Goal: Information Seeking & Learning: Find specific fact

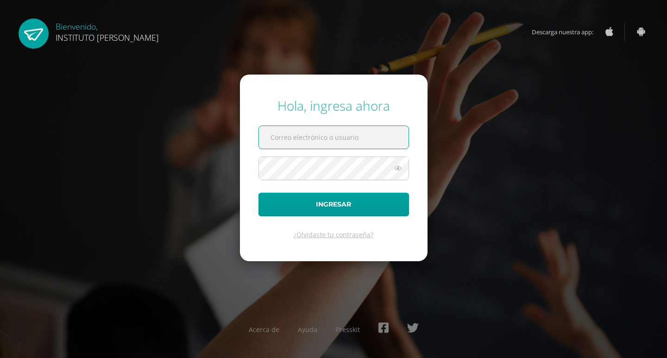
click at [311, 137] on input "text" at bounding box center [334, 137] width 150 height 23
type input "secretaria@ima.edu.gt"
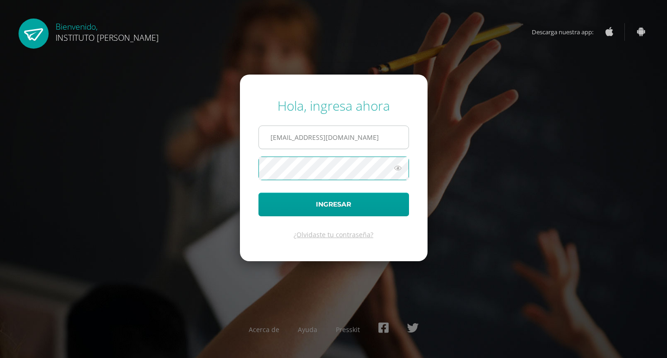
click at [258, 193] on button "Ingresar" at bounding box center [333, 205] width 150 height 24
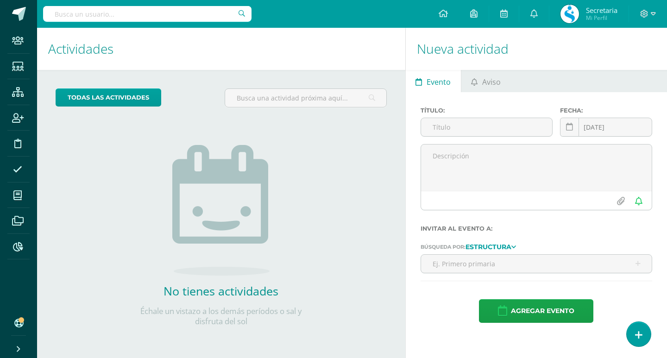
drag, startPoint x: 107, startPoint y: 14, endPoint x: 103, endPoint y: 17, distance: 5.3
click at [106, 16] on input "text" at bounding box center [147, 14] width 208 height 16
click at [117, 12] on input "asturias montiel" at bounding box center [147, 14] width 208 height 16
type input "asturias montiel"
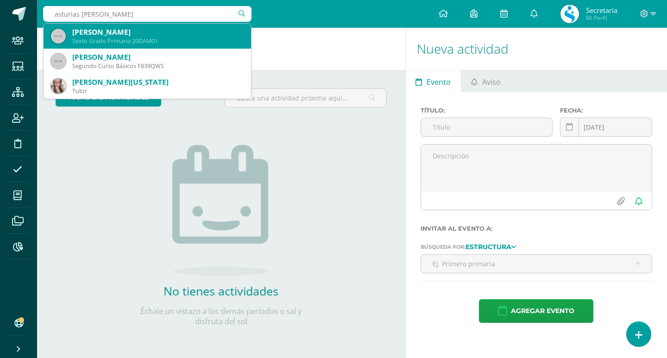
click at [113, 31] on div "Darlyn Anahí Asturias Montiel" at bounding box center [157, 32] width 171 height 10
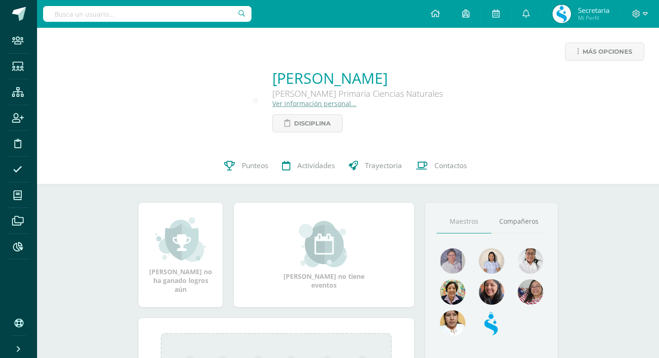
click at [326, 108] on div "[PERSON_NAME] Quinto Grado Primaria Ciencias Naturales Ver información personal…" at bounding box center [357, 100] width 170 height 64
click at [326, 106] on link "Ver información personal..." at bounding box center [314, 103] width 84 height 9
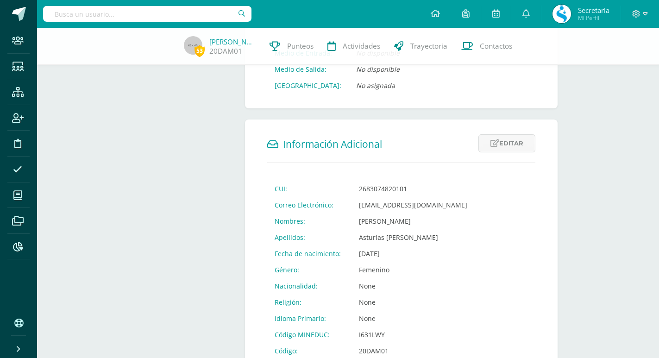
scroll to position [309, 0]
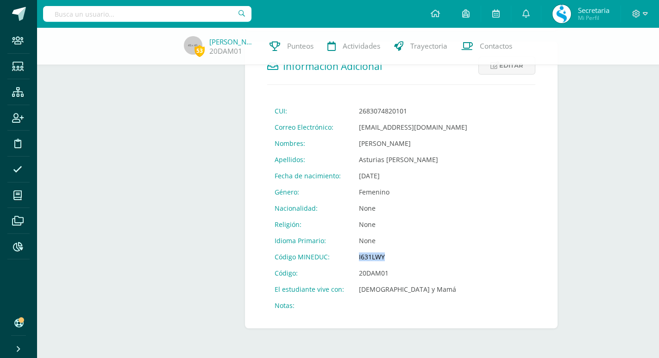
drag, startPoint x: 371, startPoint y: 255, endPoint x: 423, endPoint y: 255, distance: 52.3
click at [423, 255] on td "I631LWY" at bounding box center [412, 257] width 123 height 16
copy td "I631LWY"
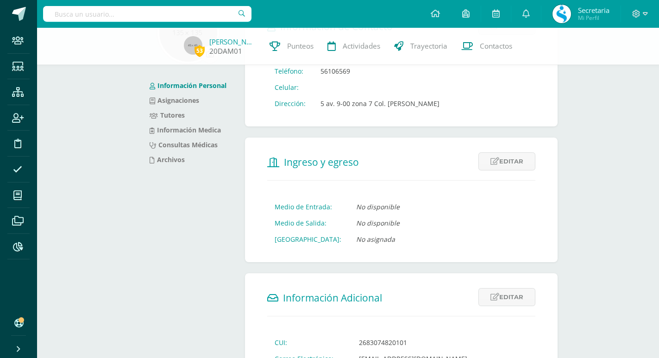
click at [239, 43] on link "[PERSON_NAME][GEOGRAPHIC_DATA]" at bounding box center [232, 41] width 46 height 9
